Goal: Task Accomplishment & Management: Complete application form

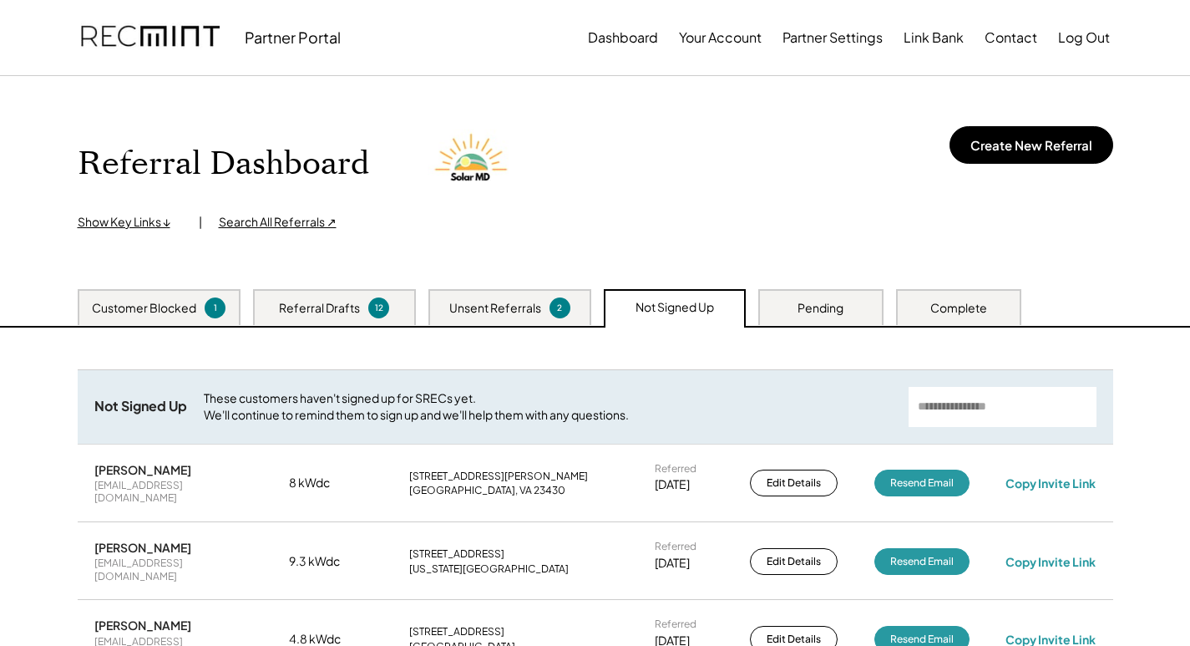
click at [135, 223] on div "Show Key Links ↓" at bounding box center [130, 222] width 104 height 17
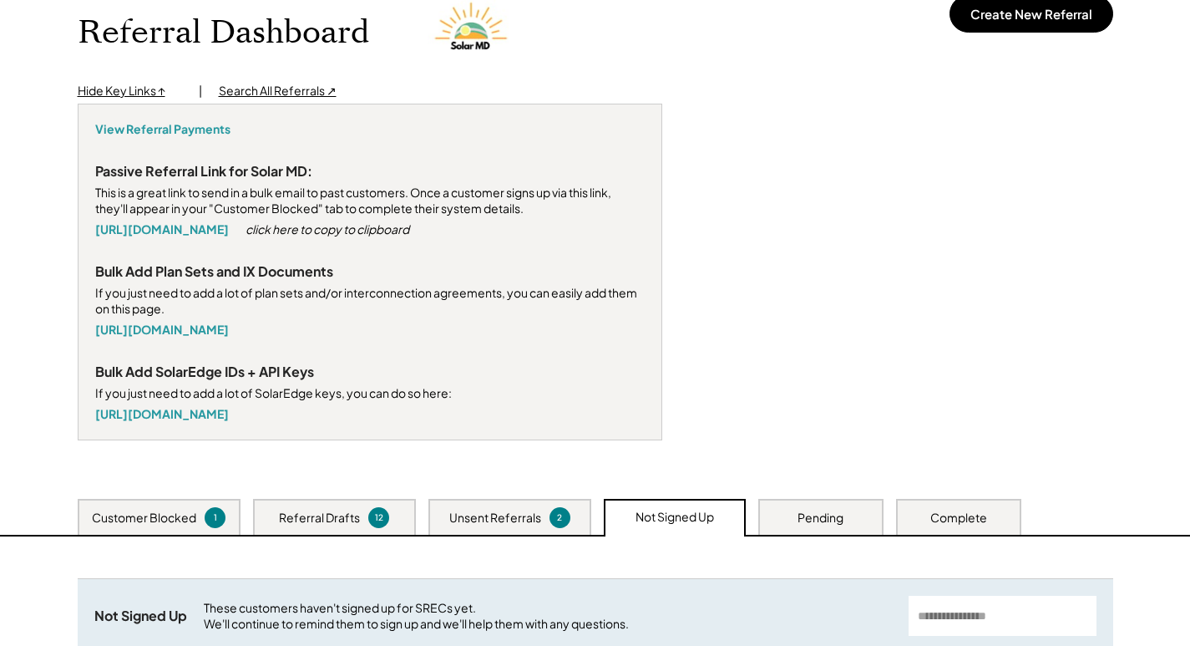
scroll to position [167, 0]
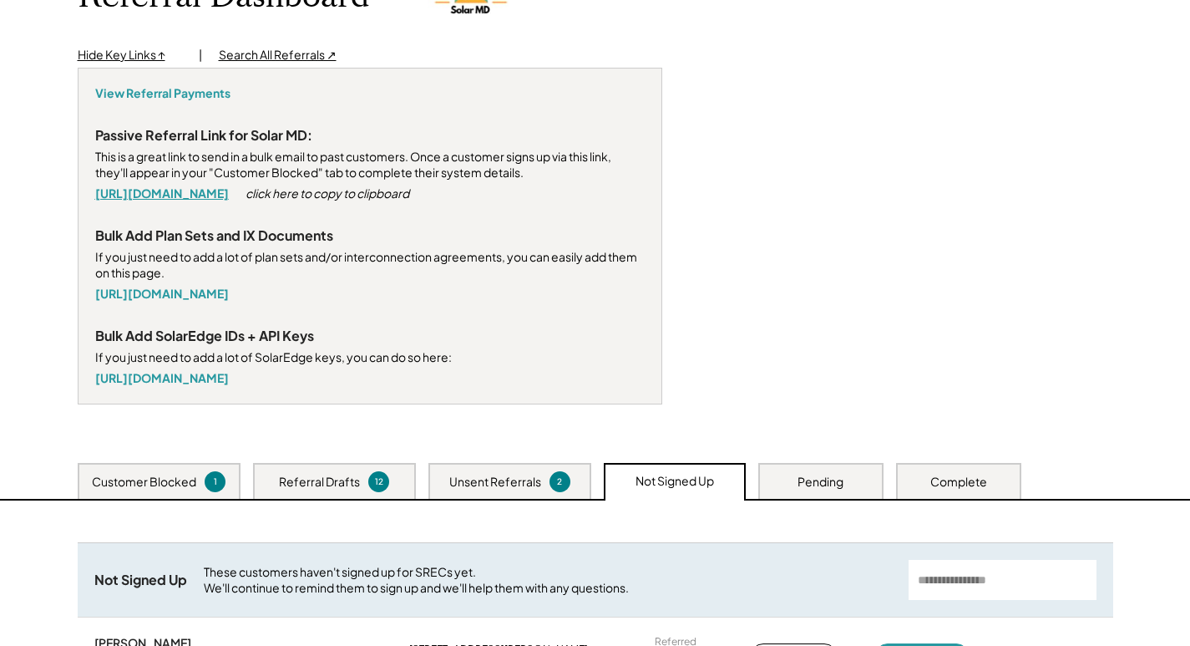
click at [221, 195] on link "[URL][DOMAIN_NAME]" at bounding box center [162, 192] width 134 height 15
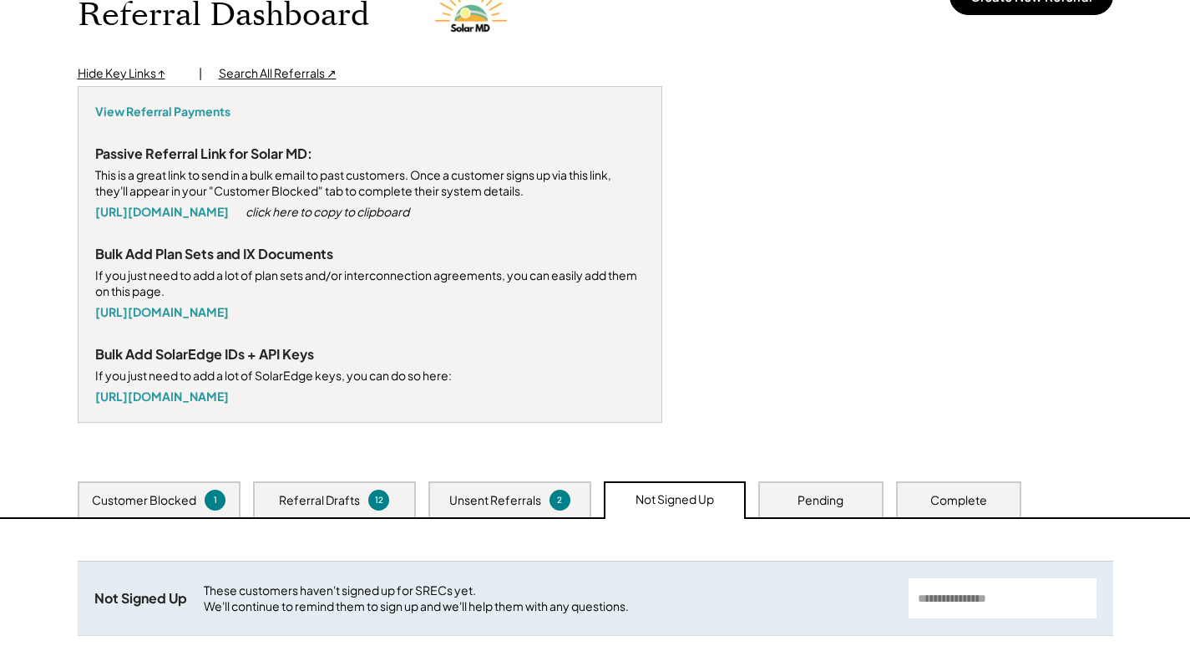
scroll to position [0, 0]
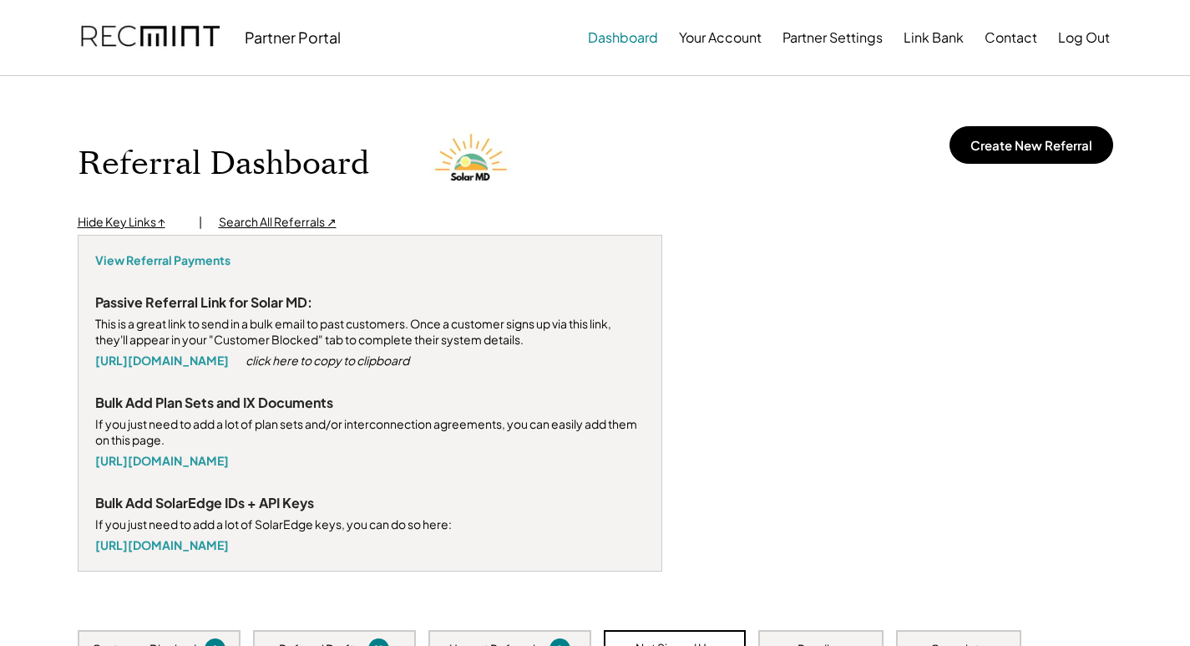
click at [624, 28] on button "Dashboard" at bounding box center [623, 37] width 70 height 33
click at [622, 42] on button "Dashboard" at bounding box center [623, 37] width 70 height 33
click at [1031, 38] on button "Contact" at bounding box center [1011, 37] width 53 height 33
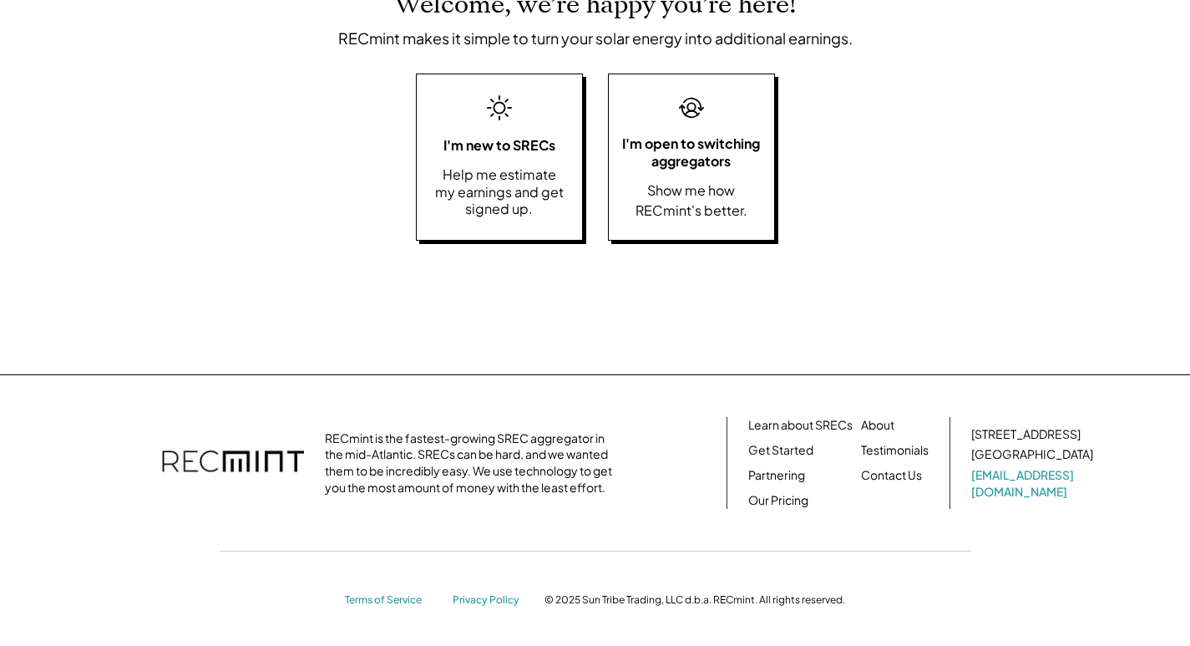
scroll to position [277, 0]
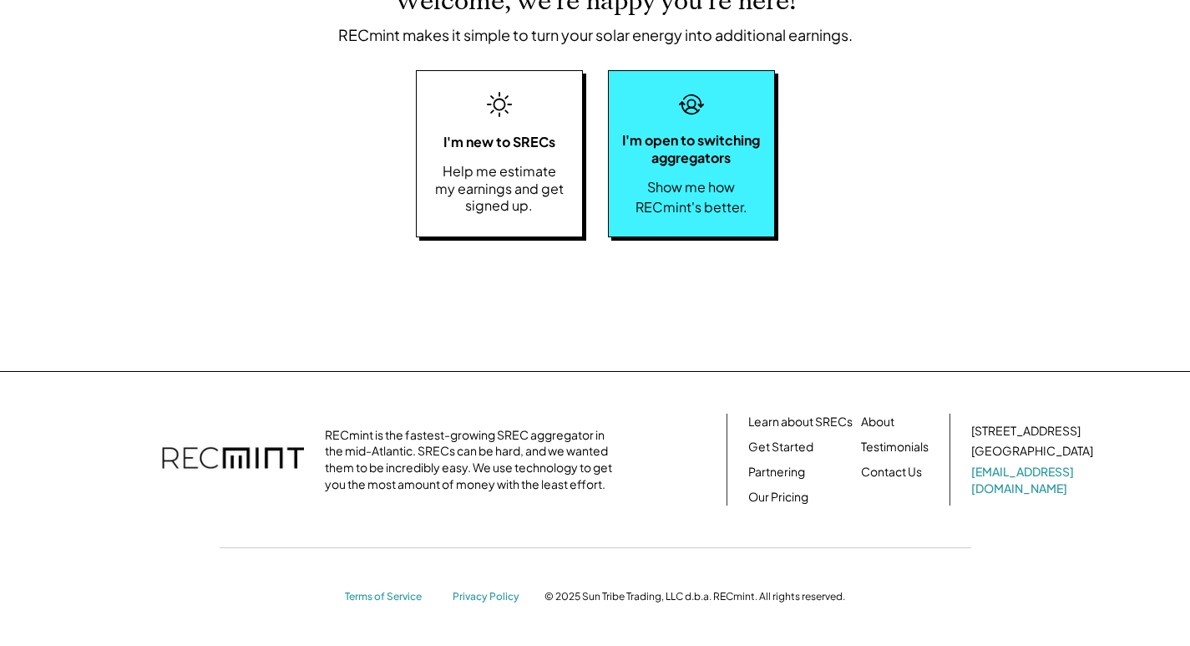
click at [697, 133] on div "I'm open to switching aggregators" at bounding box center [691, 149] width 149 height 35
select select "**********"
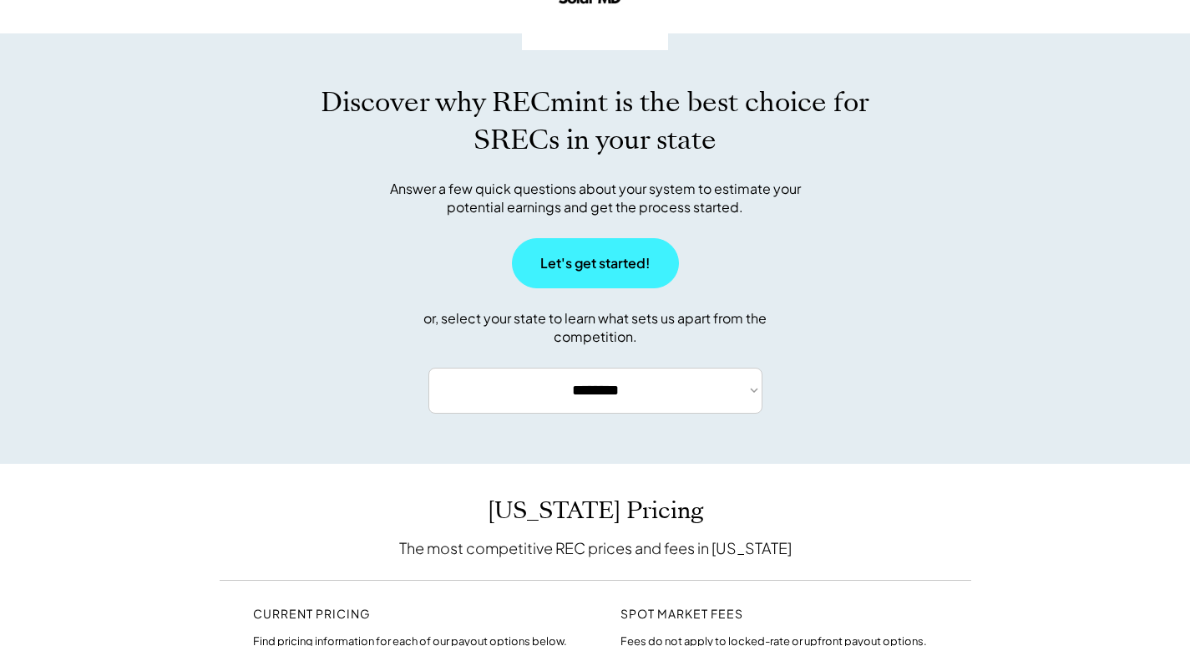
scroll to position [167, 0]
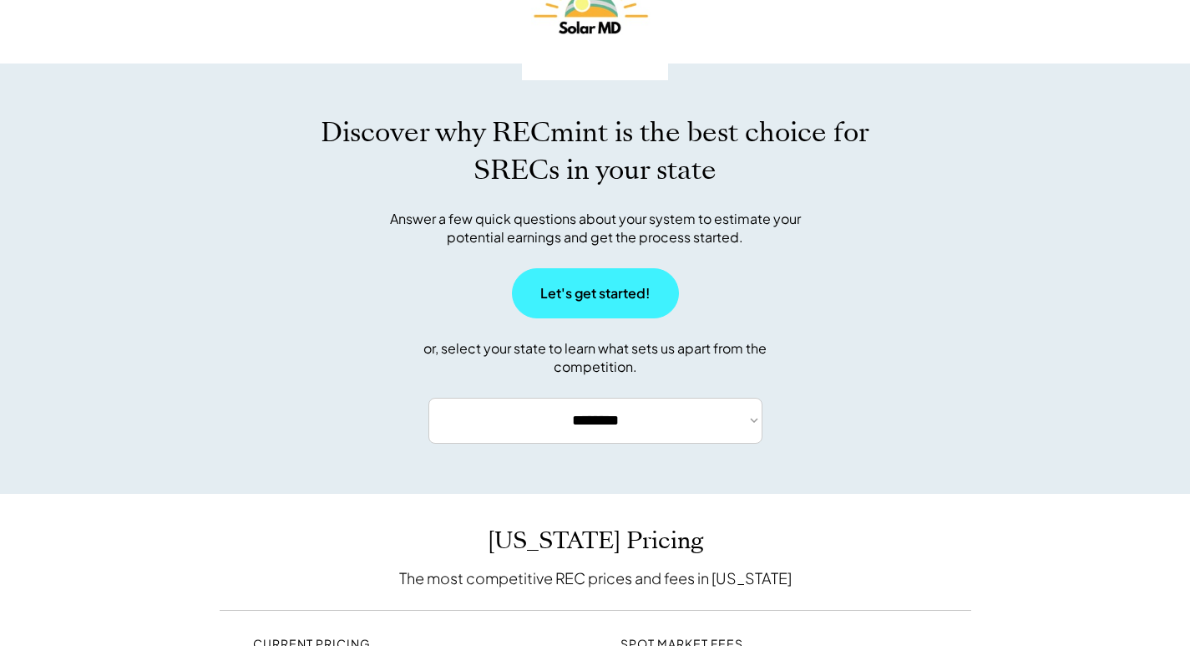
click at [602, 295] on button "Let's get started!" at bounding box center [595, 293] width 167 height 50
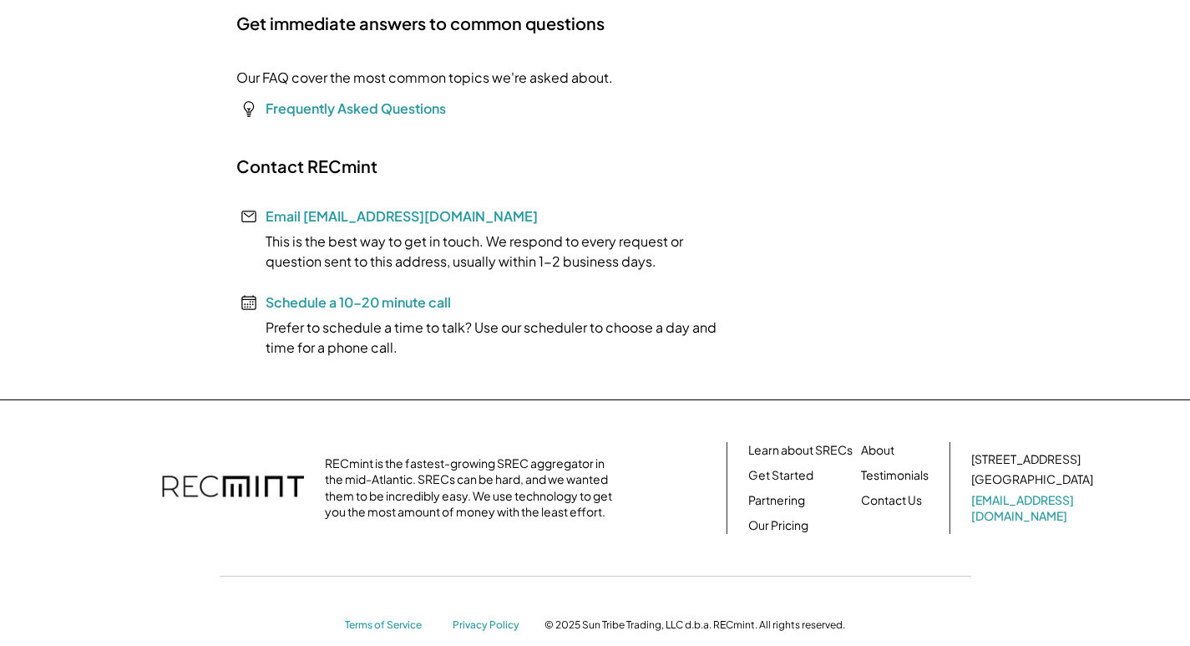
scroll to position [249, 0]
